Goal: Information Seeking & Learning: Learn about a topic

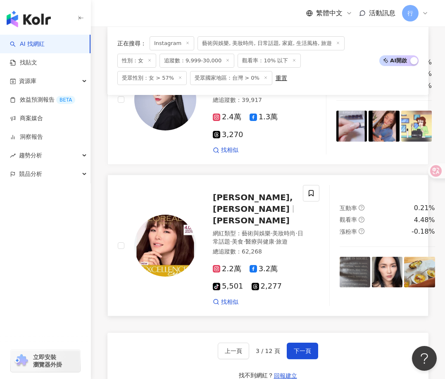
scroll to position [1627, 0]
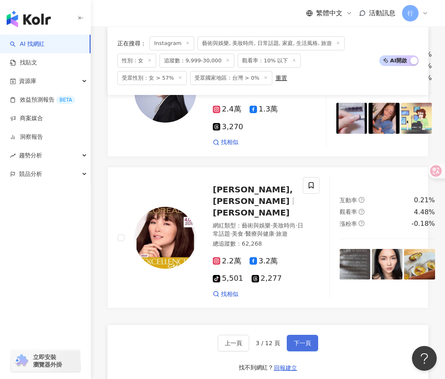
click at [302, 340] on span "下一頁" at bounding box center [302, 343] width 17 height 7
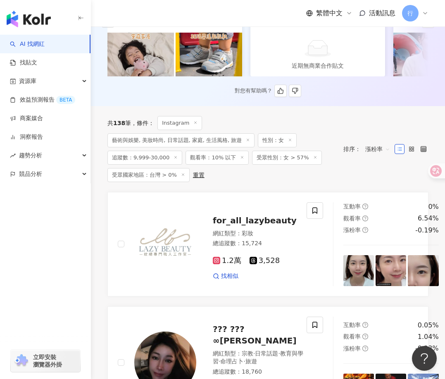
scroll to position [0, 0]
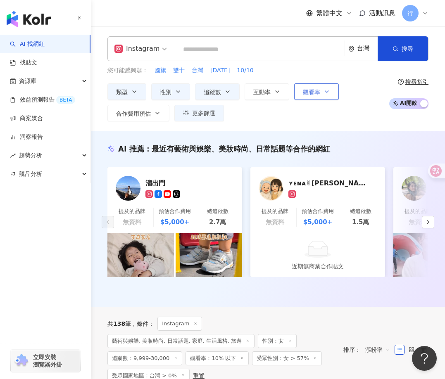
click at [325, 95] on button "觀看率" at bounding box center [316, 91] width 45 height 17
click at [362, 119] on div "類型 性別 追蹤數 互動率 觀看率 合作費用預估 更多篩選 篩選條件 關於網紅 互動潛力 受眾輪廓 獨家 關於網紅 類型 ( 請選擇您想要的類型 ) 藝術與娛…" at bounding box center [245, 102] width 277 height 38
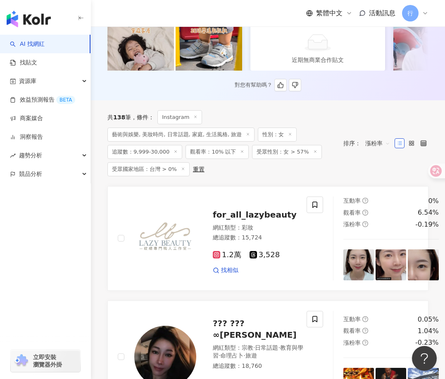
scroll to position [41, 0]
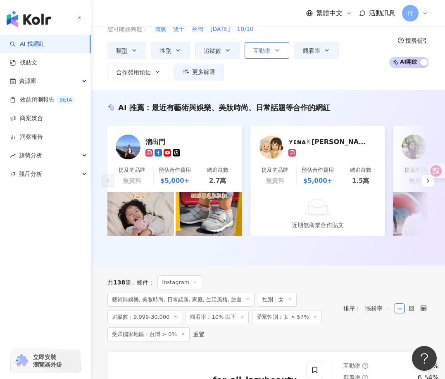
click at [279, 57] on button "互動率" at bounding box center [267, 50] width 45 height 17
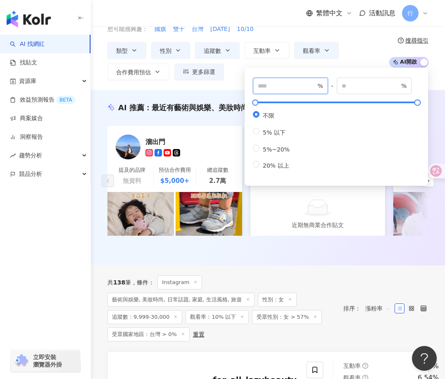
click at [273, 83] on input "number" at bounding box center [287, 85] width 58 height 9
type input "*"
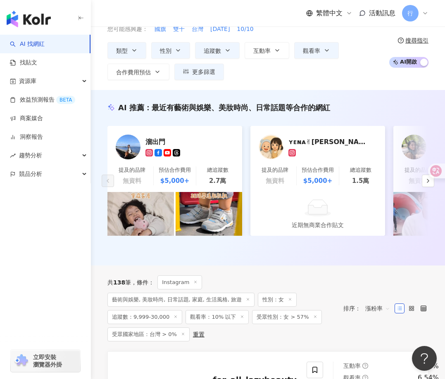
click at [289, 63] on div "類型 性別 追蹤數 互動率 觀看率 合作費用預估 更多篩選 篩選條件 關於網紅 互動潛力 受眾輪廓 獨家 關於網紅 類型 ( 請選擇您想要的類型 ) 藝術與娛…" at bounding box center [245, 61] width 277 height 38
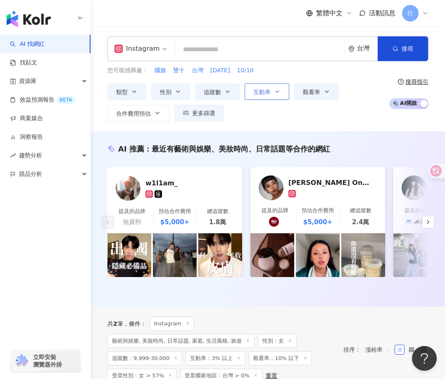
click at [274, 93] on icon "button" at bounding box center [277, 91] width 7 height 7
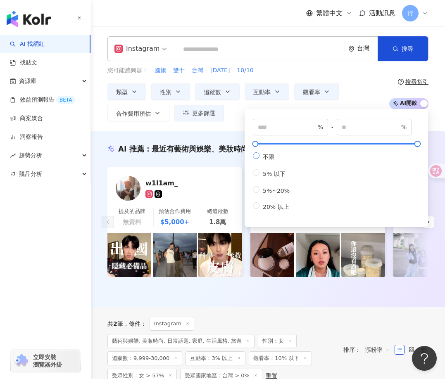
click at [284, 160] on label "不限" at bounding box center [273, 156] width 40 height 9
click at [295, 105] on div "類型 性別 追蹤數 互動率 觀看率 合作費用預估 更多篩選 篩選條件 關於網紅 互動潛力 受眾輪廓 獨家 關於網紅 類型 ( 請選擇您想要的類型 ) 藝術與娛…" at bounding box center [245, 102] width 277 height 38
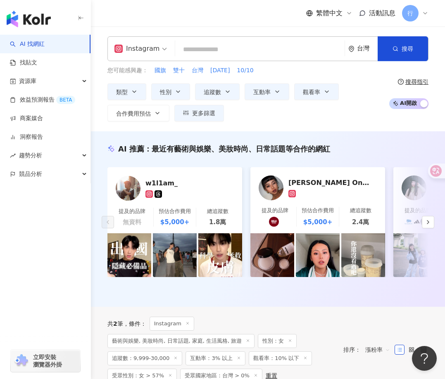
click at [371, 101] on div "類型 性別 追蹤數 互動率 觀看率 合作費用預估 更多篩選 篩選條件 關於網紅 互動潛力 受眾輪廓 獨家 關於網紅 類型 ( 請選擇您想要的類型 ) 藝術與娛…" at bounding box center [245, 102] width 277 height 38
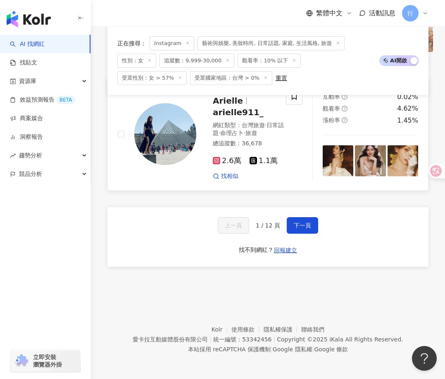
scroll to position [1665, 0]
click at [306, 229] on span "下一頁" at bounding box center [302, 225] width 17 height 7
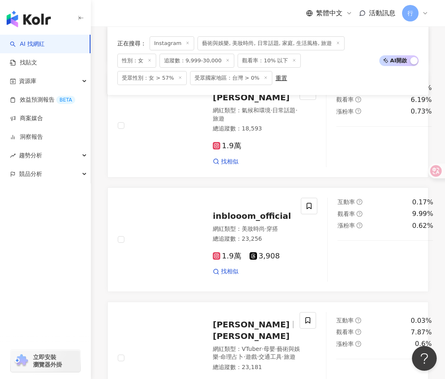
scroll to position [1791, 0]
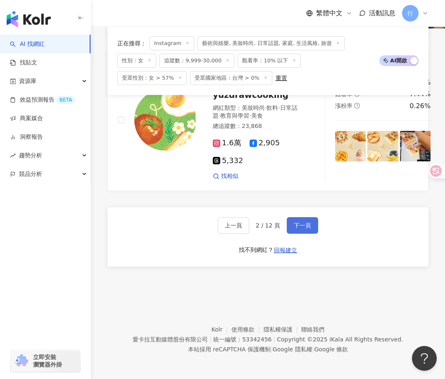
click at [309, 226] on span "下一頁" at bounding box center [302, 225] width 17 height 7
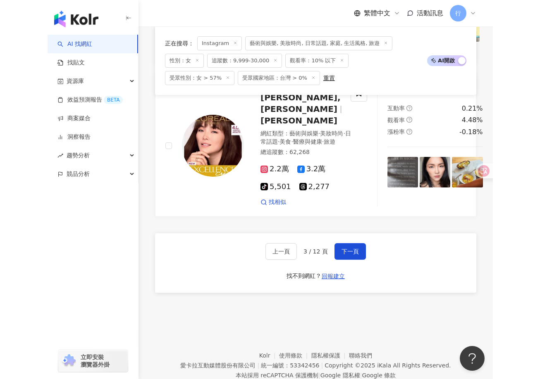
scroll to position [1521, 0]
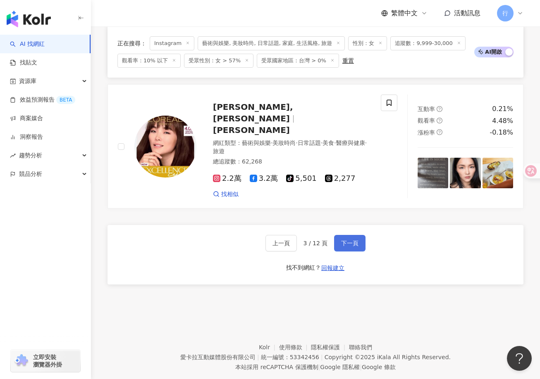
click at [358, 235] on button "下一頁" at bounding box center [349, 243] width 31 height 17
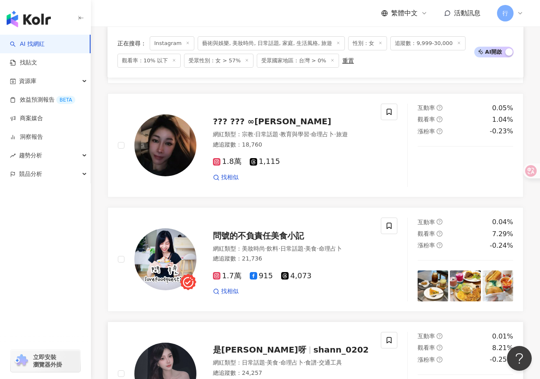
scroll to position [357, 0]
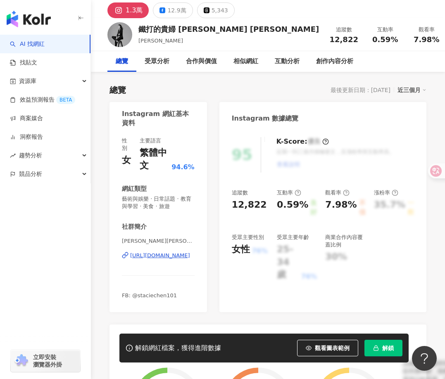
scroll to position [83, 0]
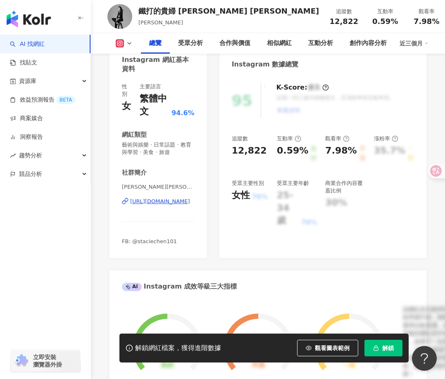
click at [169, 204] on div "https://www.instagram.com/stacie_chen/" at bounding box center [160, 201] width 60 height 7
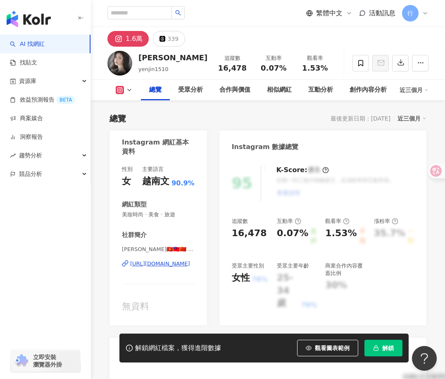
scroll to position [83, 0]
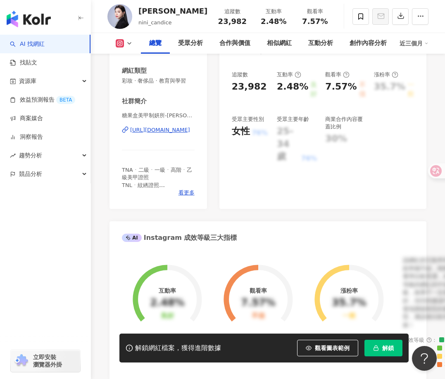
scroll to position [83, 0]
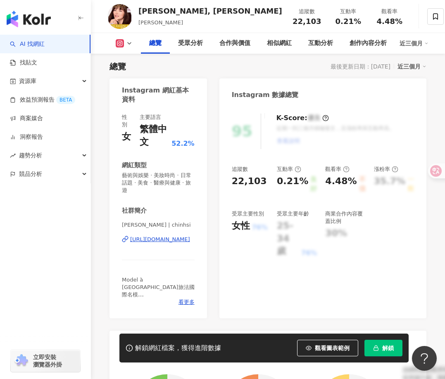
scroll to position [83, 0]
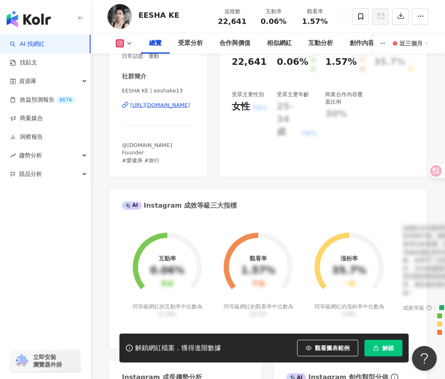
scroll to position [124, 0]
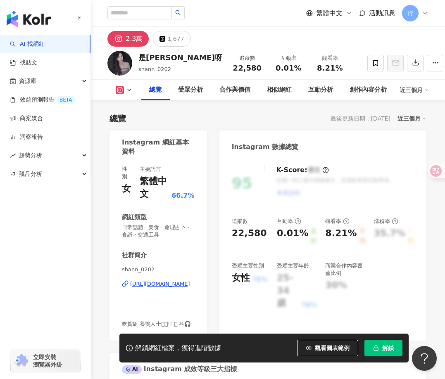
drag, startPoint x: 139, startPoint y: 39, endPoint x: 103, endPoint y: 160, distance: 126.4
